Goal: Task Accomplishment & Management: Manage account settings

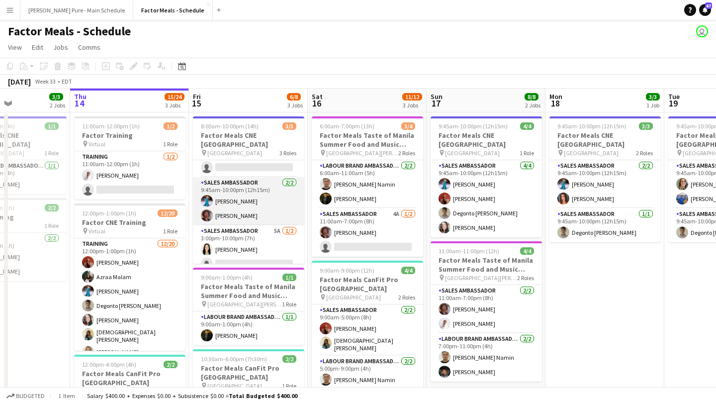
scroll to position [18, 0]
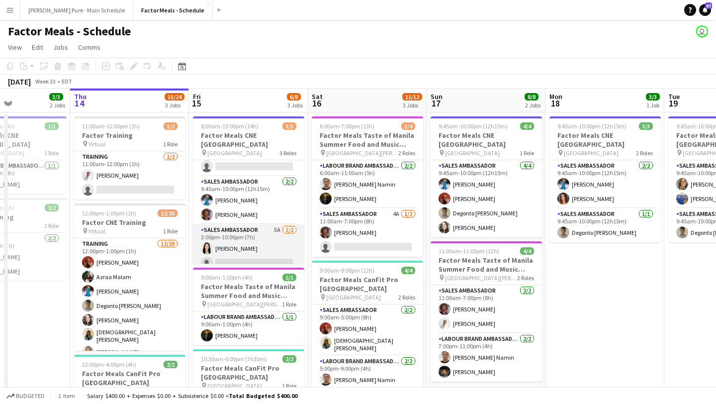
click at [246, 250] on app-card-role "Sales Ambassador 5A [DATE] 3:00pm-10:00pm (7h) [PERSON_NAME] single-neutral-act…" at bounding box center [248, 248] width 111 height 48
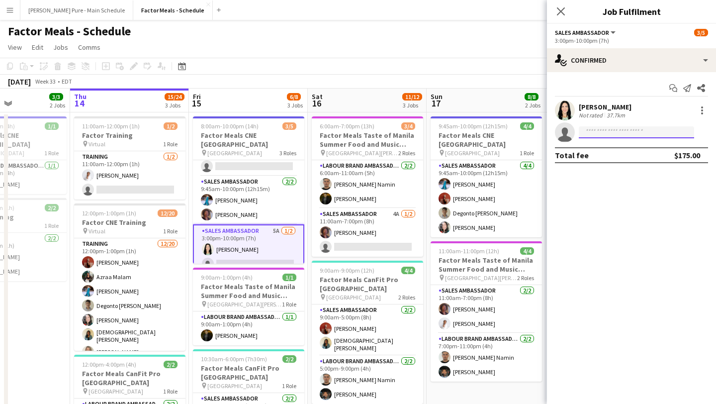
click at [619, 132] on input at bounding box center [636, 132] width 115 height 12
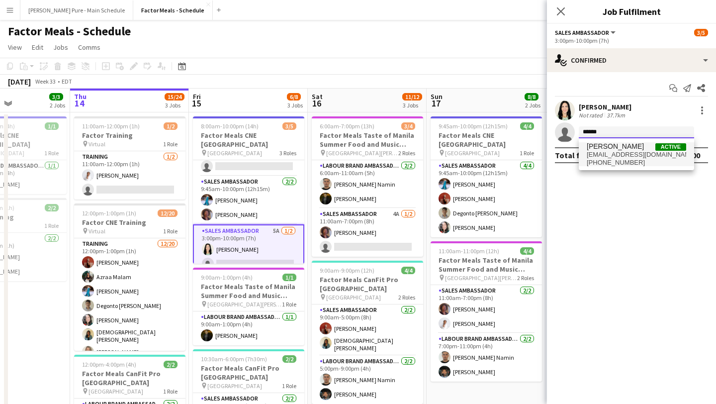
type input "******"
click at [611, 157] on span "[EMAIL_ADDRESS][DOMAIN_NAME]" at bounding box center [636, 155] width 99 height 8
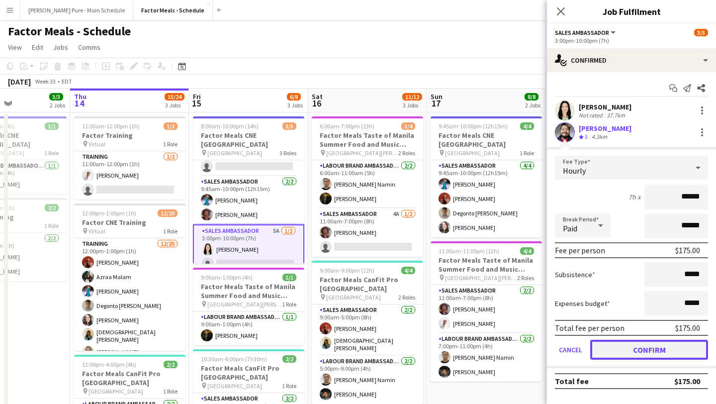
click at [649, 345] on button "Confirm" at bounding box center [649, 350] width 118 height 20
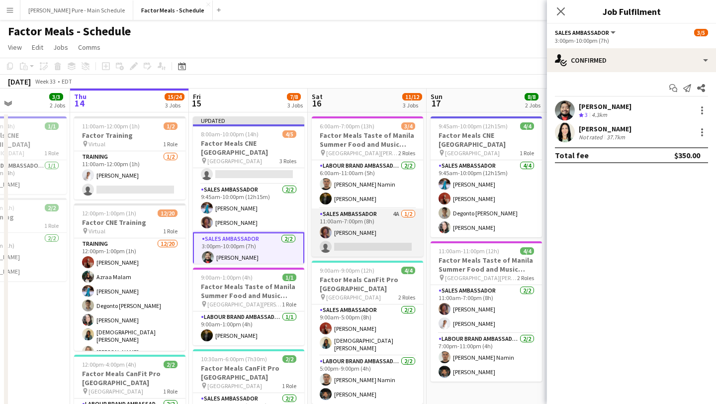
click at [381, 236] on app-card-role "Sales Ambassador 4A [DATE] 11:00am-7:00pm (8h) [PERSON_NAME] single-neutral-act…" at bounding box center [367, 232] width 111 height 48
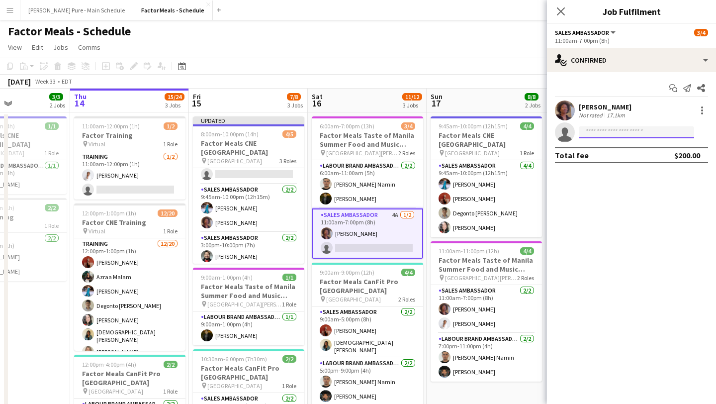
drag, startPoint x: 653, startPoint y: 134, endPoint x: 653, endPoint y: 126, distance: 7.5
click at [653, 134] on input at bounding box center [636, 132] width 115 height 12
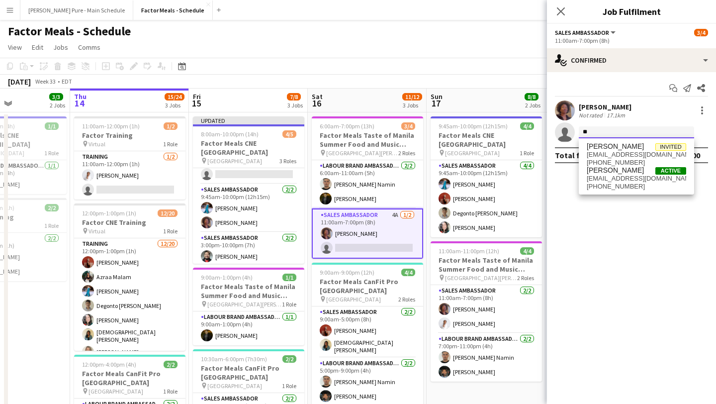
type input "*"
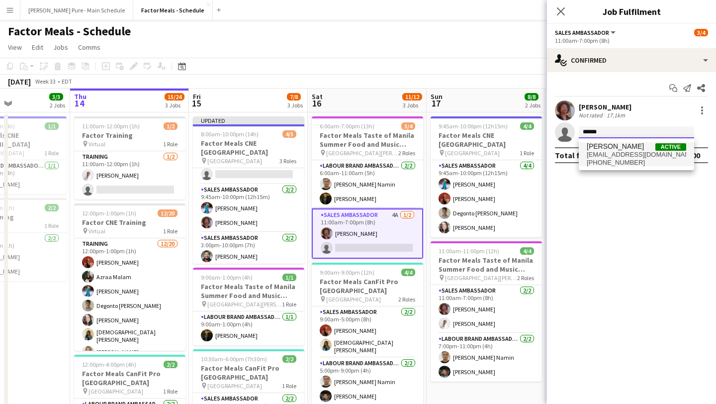
type input "******"
click at [632, 155] on span "[EMAIL_ADDRESS][DOMAIN_NAME]" at bounding box center [636, 155] width 99 height 8
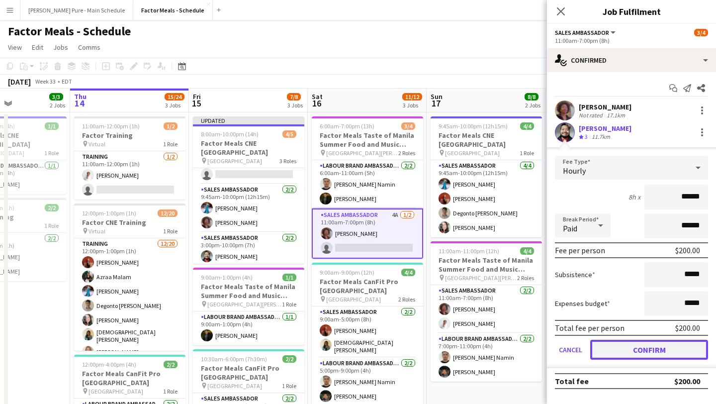
click at [639, 351] on button "Confirm" at bounding box center [649, 350] width 118 height 20
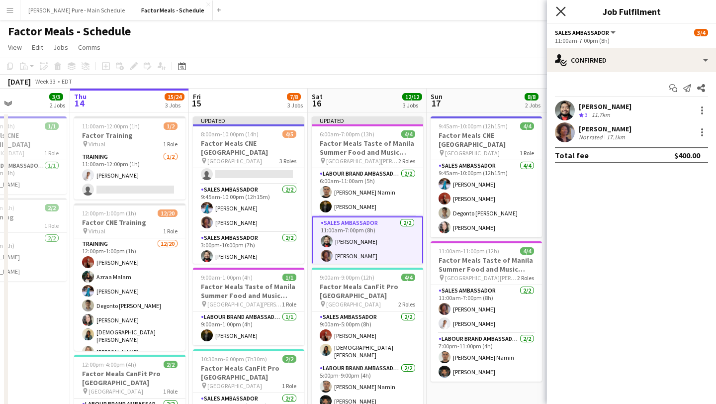
click at [560, 10] on icon at bounding box center [560, 10] width 9 height 9
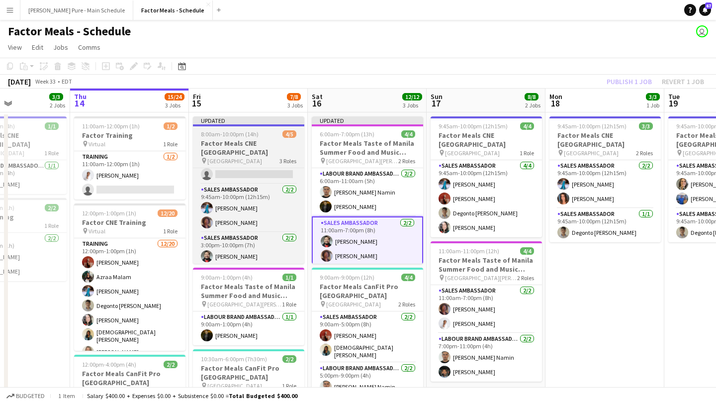
click at [246, 126] on div at bounding box center [248, 125] width 111 height 2
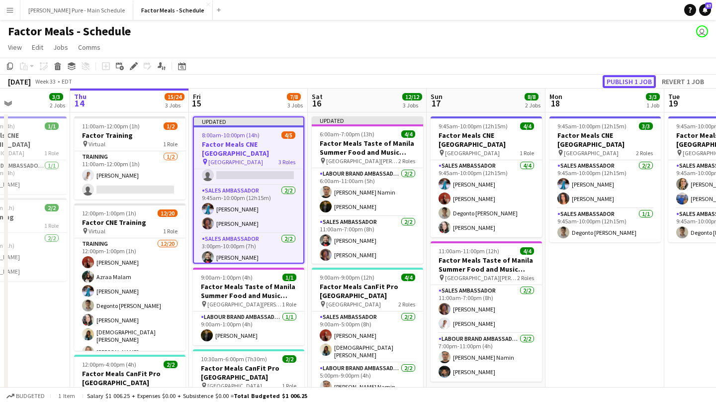
click at [636, 82] on button "Publish 1 job" at bounding box center [629, 81] width 53 height 13
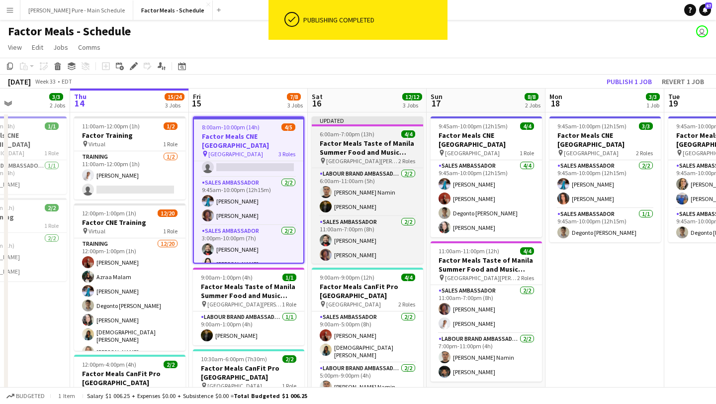
click at [354, 121] on div "Updated" at bounding box center [367, 120] width 111 height 8
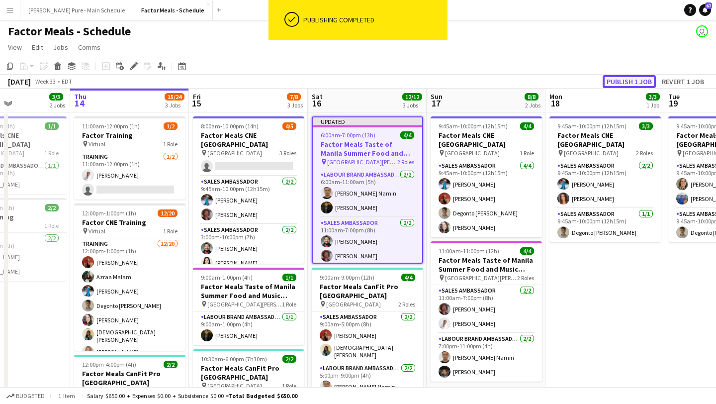
click at [634, 80] on button "Publish 1 job" at bounding box center [629, 81] width 53 height 13
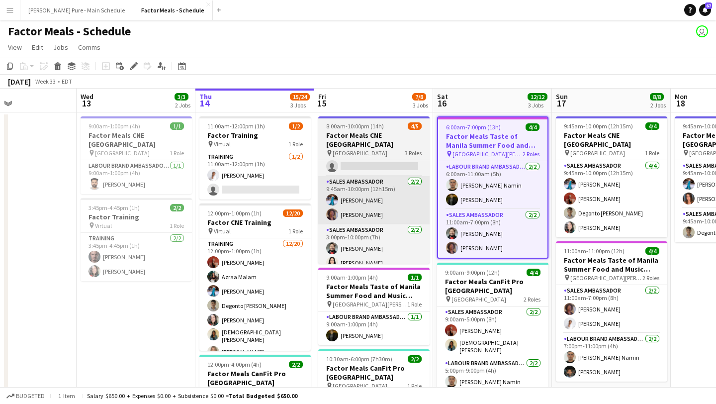
scroll to position [0, 281]
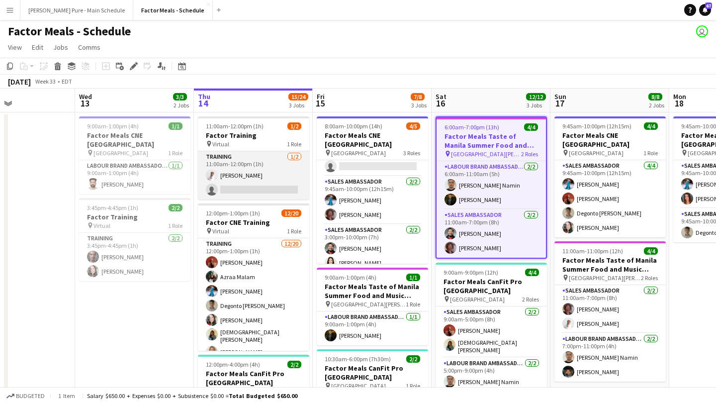
click at [246, 179] on app-card-role "Training [DATE] 11:00am-12:00pm (1h) [PERSON_NAME] single-neutral-actions" at bounding box center [253, 175] width 111 height 48
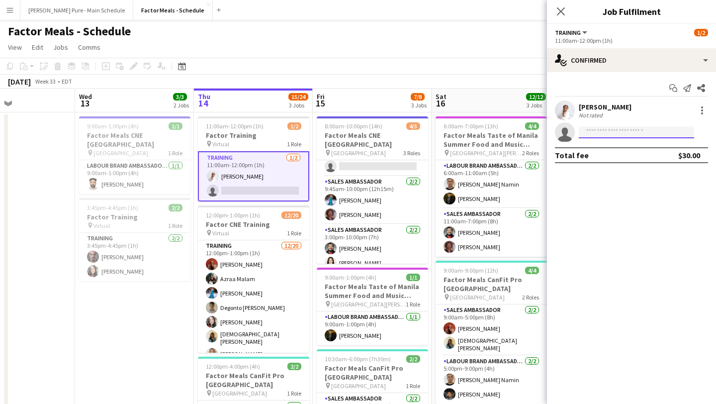
drag, startPoint x: 626, startPoint y: 133, endPoint x: 625, endPoint y: 127, distance: 5.7
click at [626, 131] on input at bounding box center [636, 132] width 115 height 12
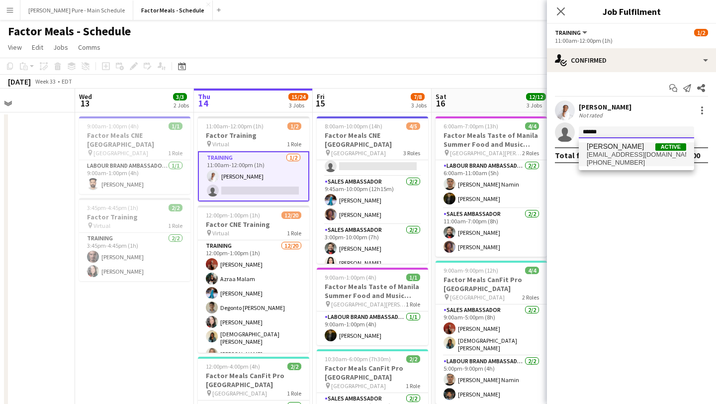
type input "******"
click at [626, 157] on span "[EMAIL_ADDRESS][DOMAIN_NAME]" at bounding box center [636, 155] width 99 height 8
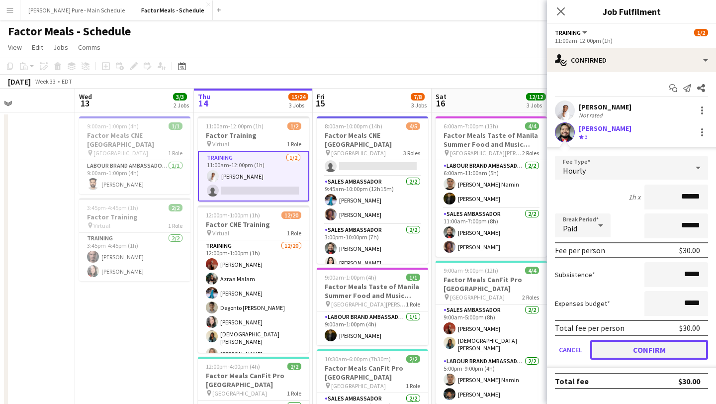
click at [638, 348] on button "Confirm" at bounding box center [649, 350] width 118 height 20
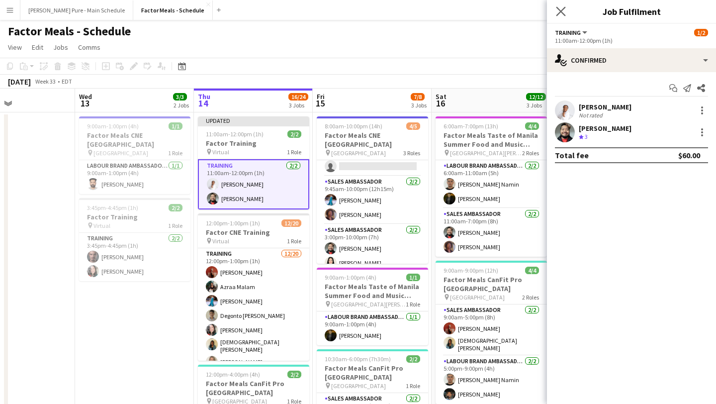
click at [555, 9] on app-icon "Close pop-in" at bounding box center [561, 11] width 14 height 14
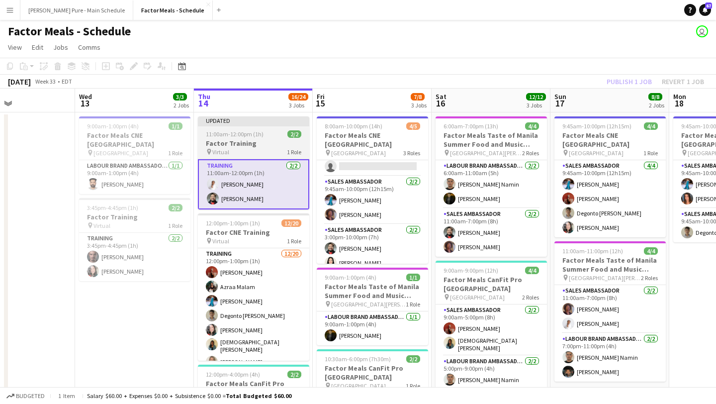
click at [224, 131] on span "11:00am-12:00pm (1h)" at bounding box center [235, 133] width 58 height 7
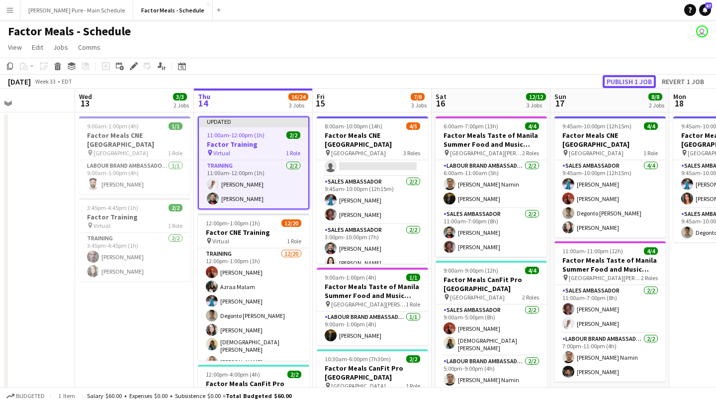
click at [633, 83] on button "Publish 1 job" at bounding box center [629, 81] width 53 height 13
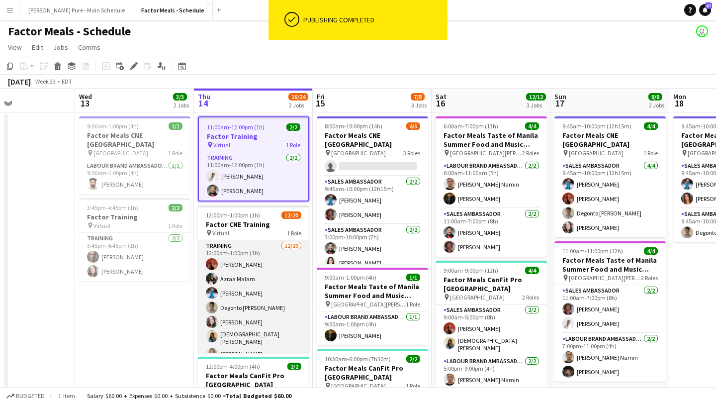
scroll to position [195, 0]
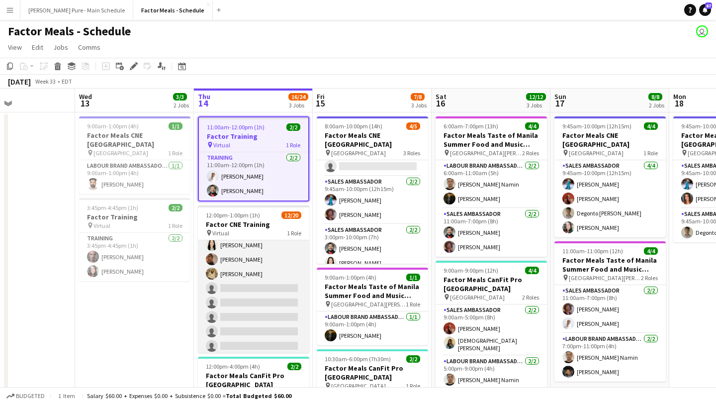
click at [233, 283] on app-card-role "Training [DATE] 12:00pm-1:00pm (1h) [PERSON_NAME] [PERSON_NAME] [PERSON_NAME] […" at bounding box center [253, 243] width 111 height 311
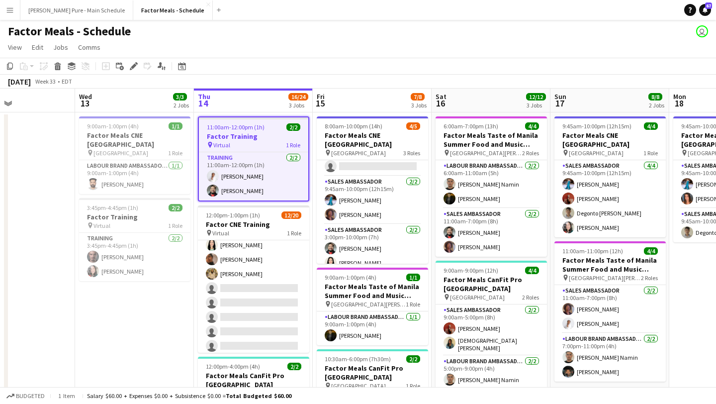
scroll to position [153, 0]
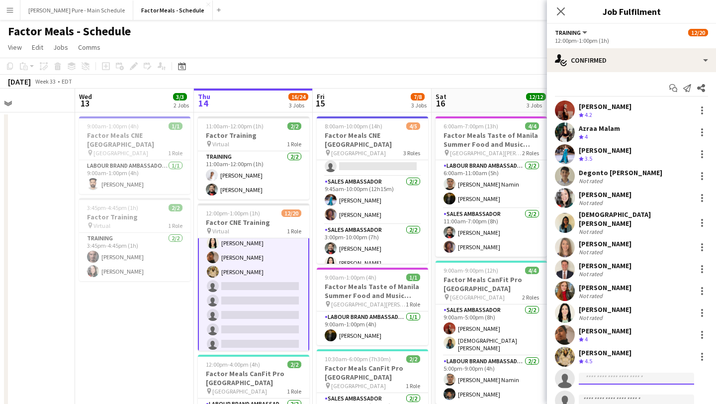
click at [619, 372] on input at bounding box center [636, 378] width 115 height 12
type input "*"
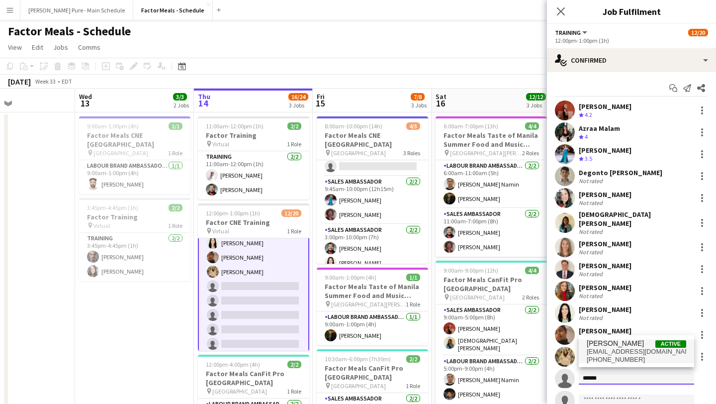
type input "******"
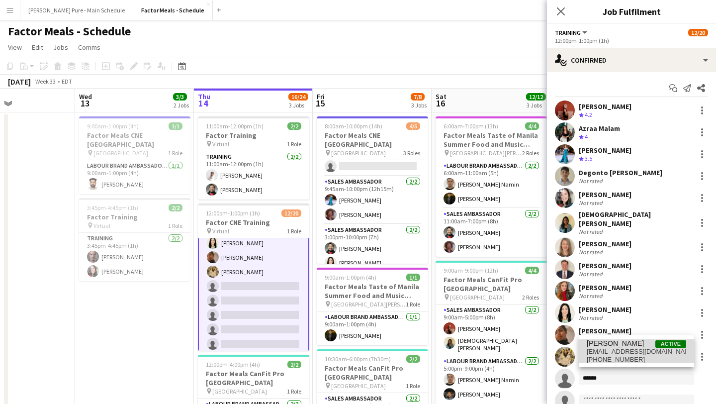
click at [610, 348] on span "[EMAIL_ADDRESS][DOMAIN_NAME]" at bounding box center [636, 352] width 99 height 8
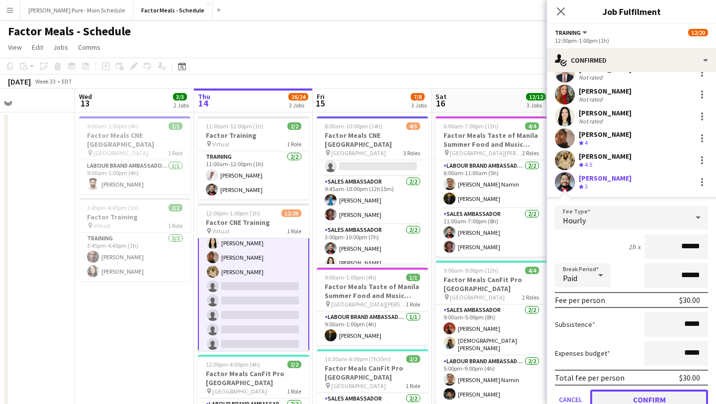
click at [639, 389] on button "Confirm" at bounding box center [649, 399] width 118 height 20
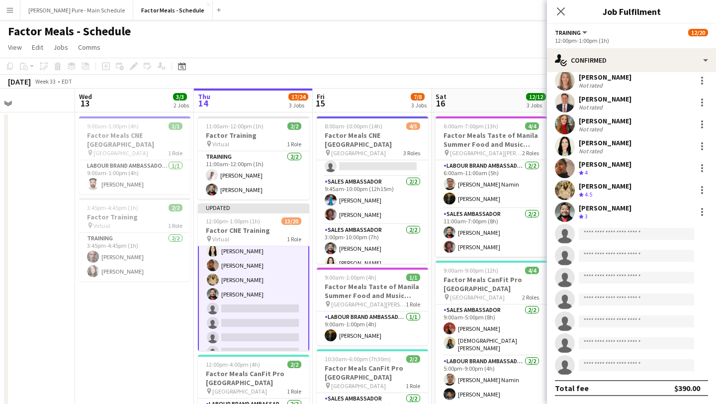
scroll to position [161, 0]
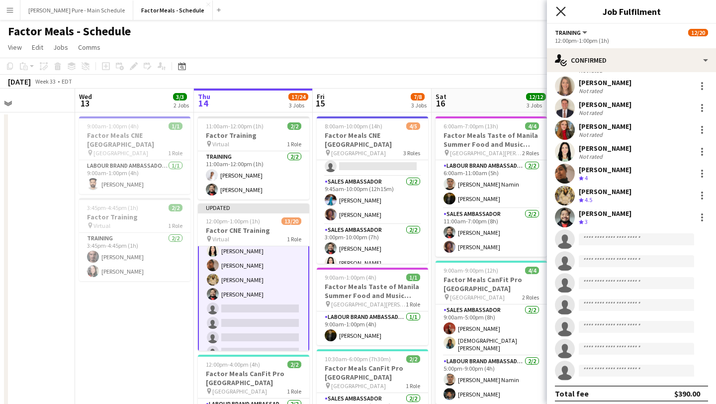
click at [561, 12] on icon at bounding box center [560, 10] width 9 height 9
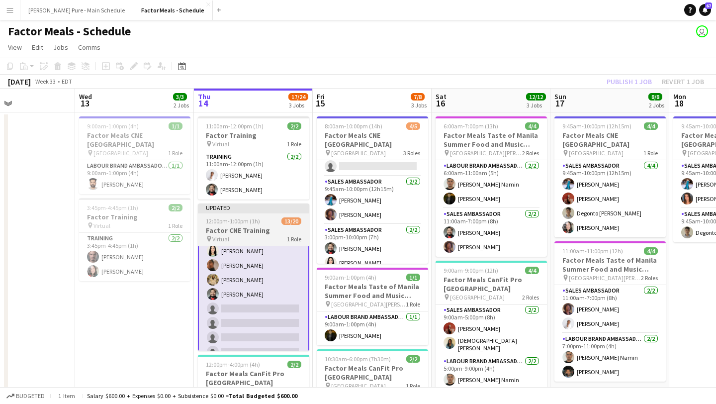
click at [232, 214] on app-job-card "Updated 12:00pm-1:00pm (1h) 13/20 Factor CNE Training pin Virtual 1 Role Traini…" at bounding box center [253, 276] width 111 height 147
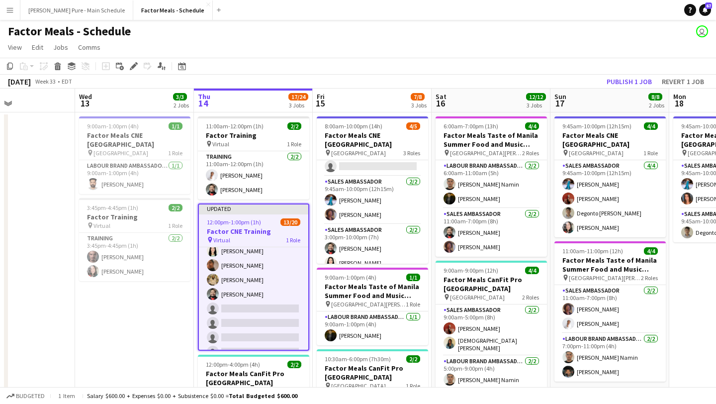
scroll to position [152, 0]
click at [631, 85] on button "Publish 1 job" at bounding box center [629, 81] width 53 height 13
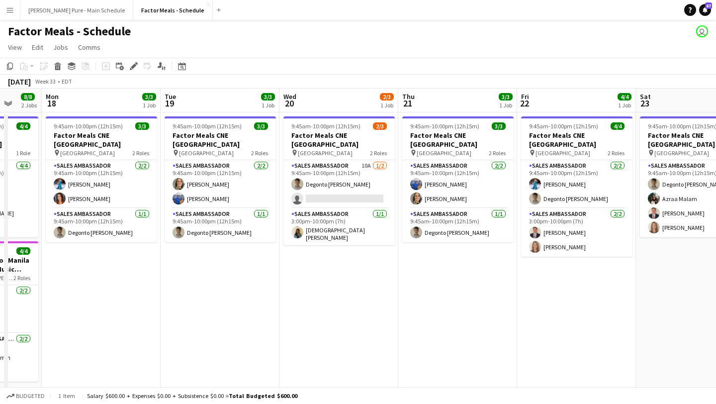
scroll to position [0, 434]
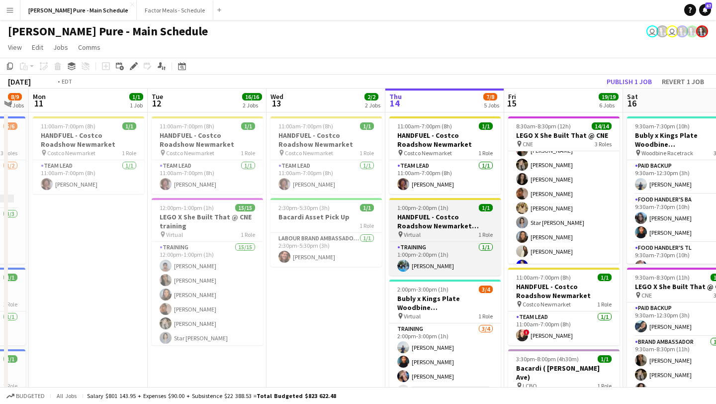
scroll to position [0, 273]
